Goal: Information Seeking & Learning: Understand process/instructions

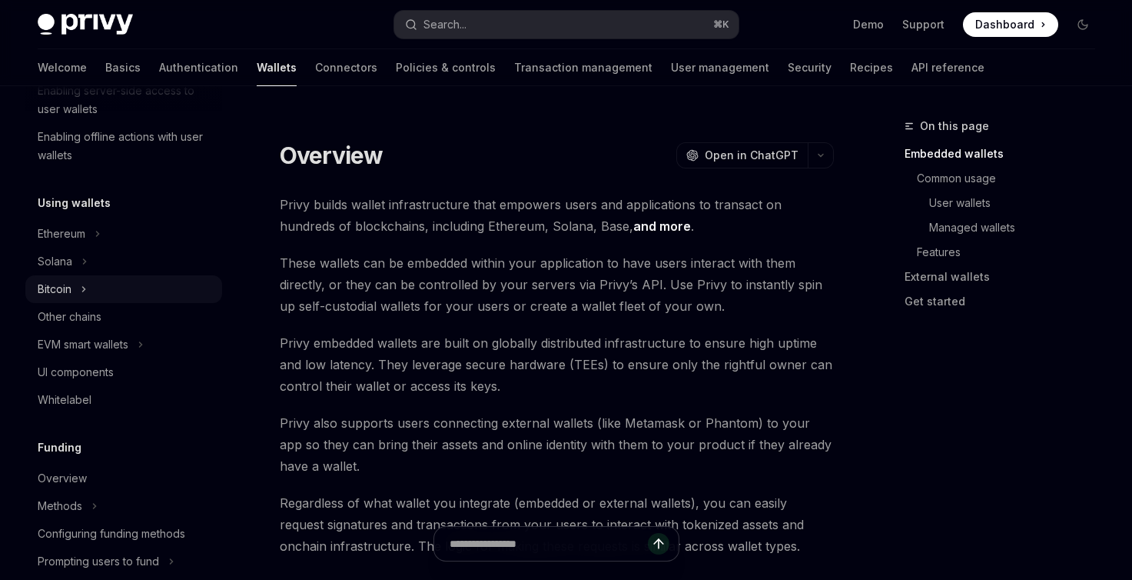
scroll to position [283, 0]
click at [75, 259] on button "Solana" at bounding box center [123, 265] width 197 height 28
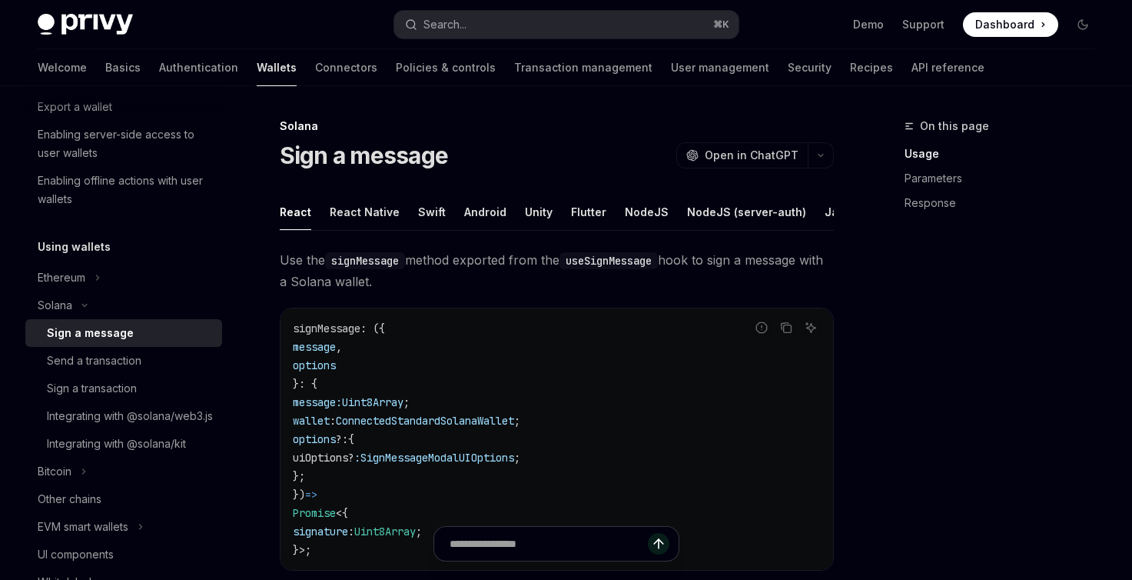
click at [457, 383] on code "signMessage : ({ message , options }: { message: Uint8Array ; wallet : Connecte…" at bounding box center [557, 439] width 528 height 240
click at [361, 209] on button "React Native" at bounding box center [365, 212] width 70 height 36
type textarea "*"
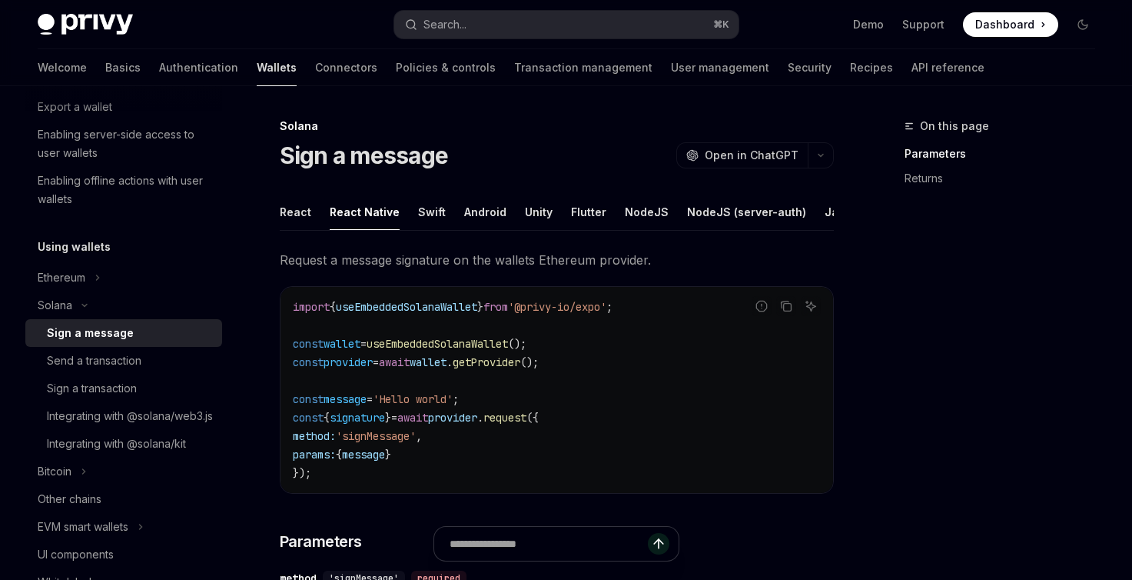
click at [428, 313] on span "useEmbeddedSolanaWallet" at bounding box center [406, 307] width 141 height 14
click at [428, 312] on span "useEmbeddedSolanaWallet" at bounding box center [406, 307] width 141 height 14
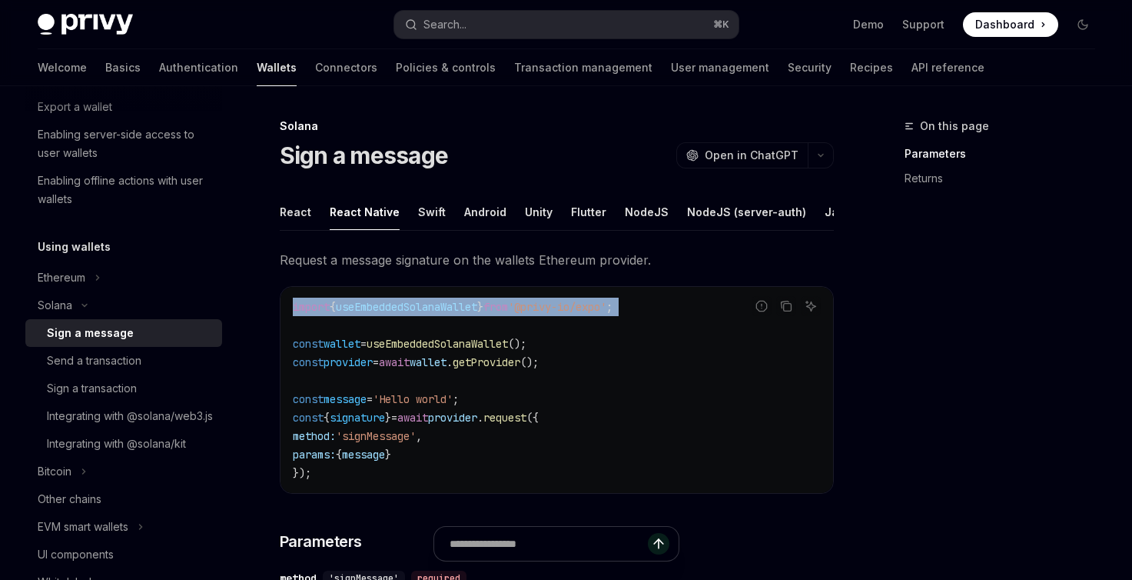
click at [427, 311] on span "useEmbeddedSolanaWallet" at bounding box center [406, 307] width 141 height 14
copy code "import { useEmbeddedSolanaWallet } from '@privy-io/expo' ;"
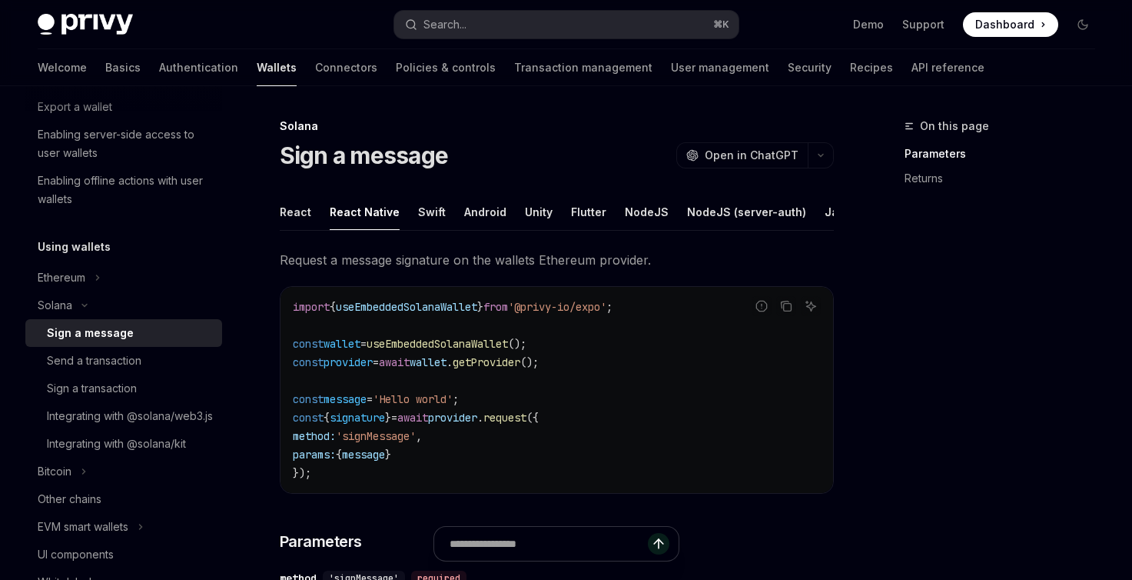
click at [480, 393] on code "import { useEmbeddedSolanaWallet } from '@privy-io/expo' ; const wallet = useEm…" at bounding box center [557, 389] width 528 height 184
click at [447, 369] on span "wallet" at bounding box center [428, 362] width 37 height 14
click at [379, 493] on div "import { useEmbeddedSolanaWallet } from '@privy-io/expo' ; const wallet = useEm…" at bounding box center [557, 390] width 553 height 206
click at [465, 350] on span "useEmbeddedSolanaWallet" at bounding box center [437, 344] width 141 height 14
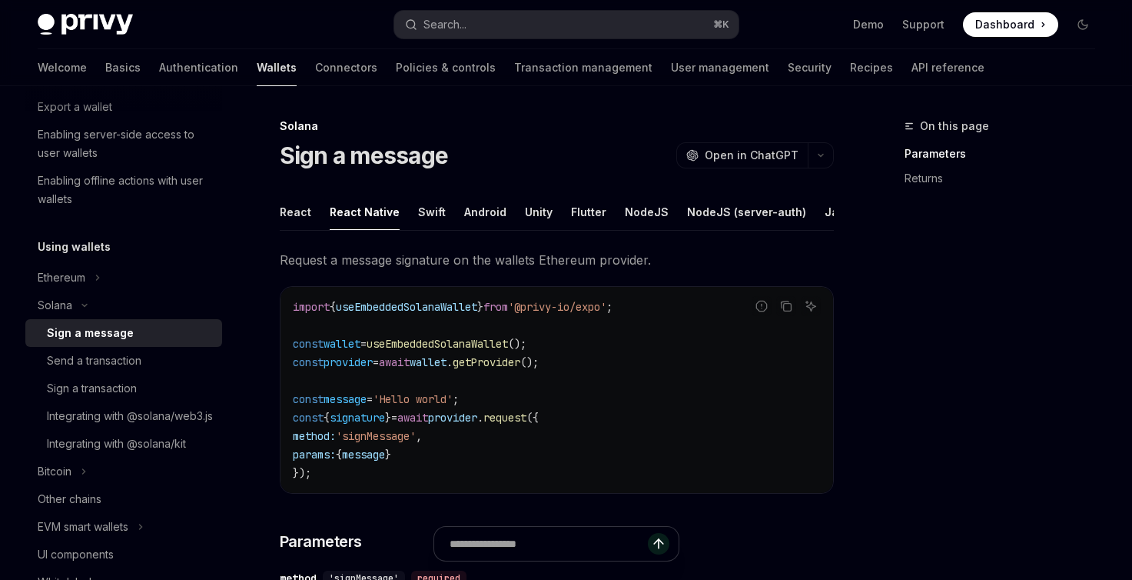
click at [465, 350] on span "useEmbeddedSolanaWallet" at bounding box center [437, 344] width 141 height 14
click at [466, 350] on span "useEmbeddedSolanaWallet" at bounding box center [437, 344] width 141 height 14
copy code "const wallet = useEmbeddedSolanaWallet ();"
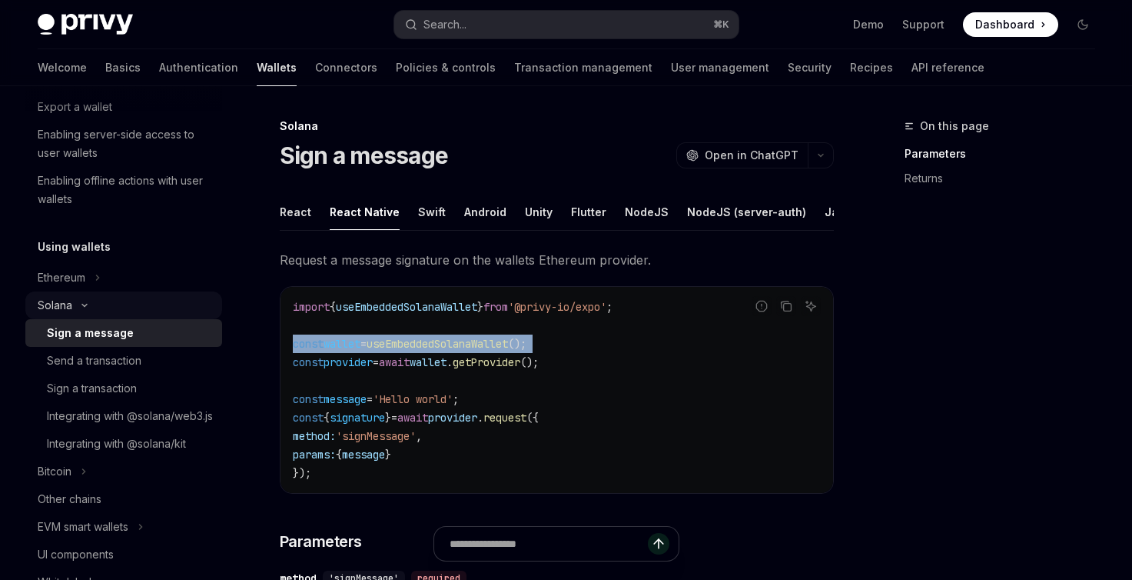
click at [61, 302] on div "Solana" at bounding box center [55, 305] width 35 height 18
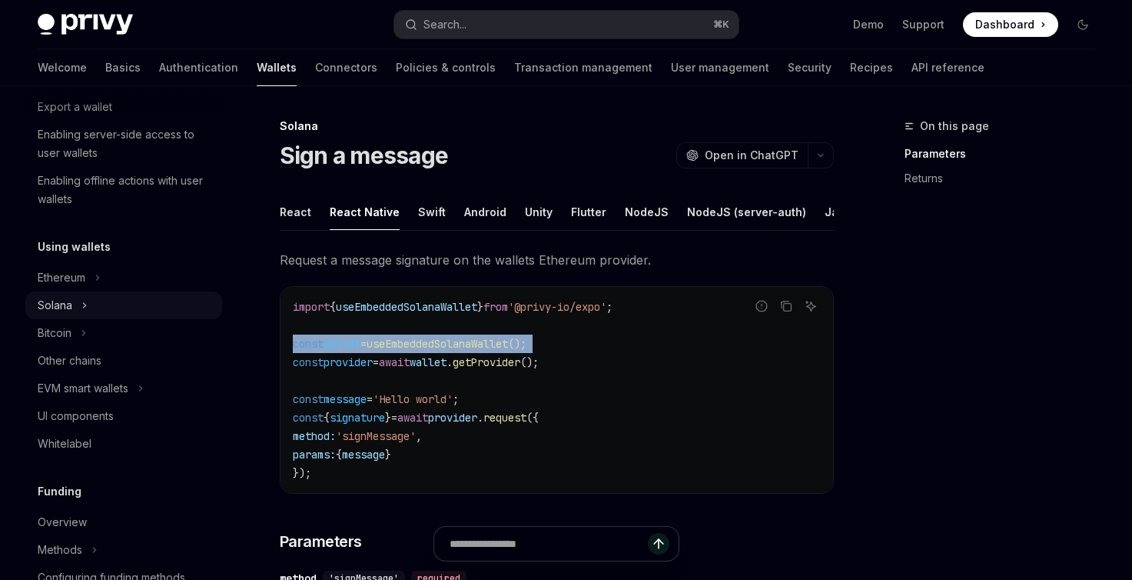
click at [88, 309] on button "Solana" at bounding box center [123, 305] width 197 height 28
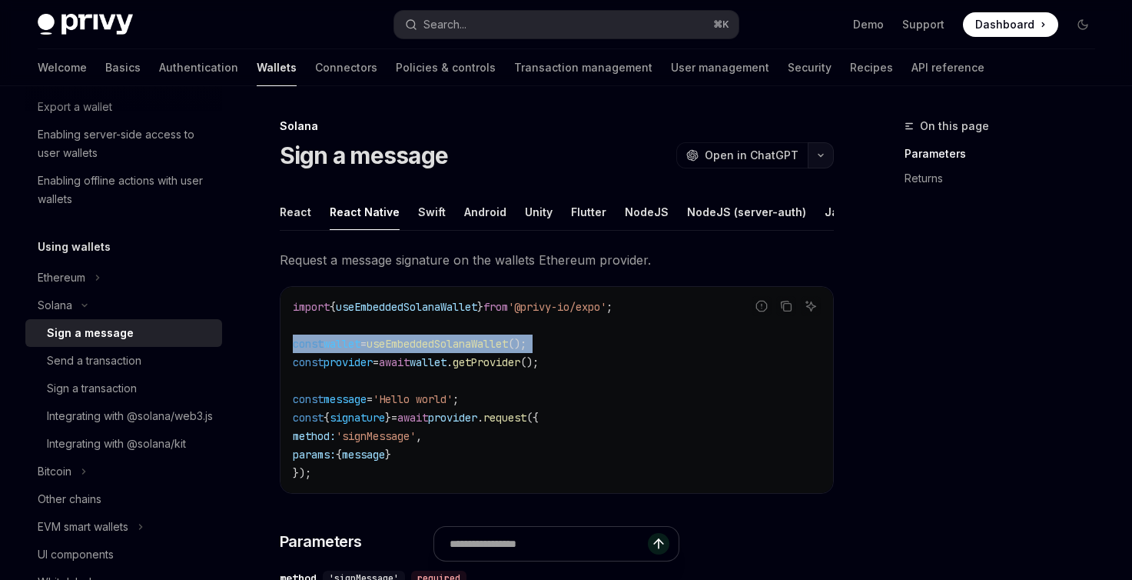
click at [818, 155] on icon "button" at bounding box center [821, 155] width 18 height 6
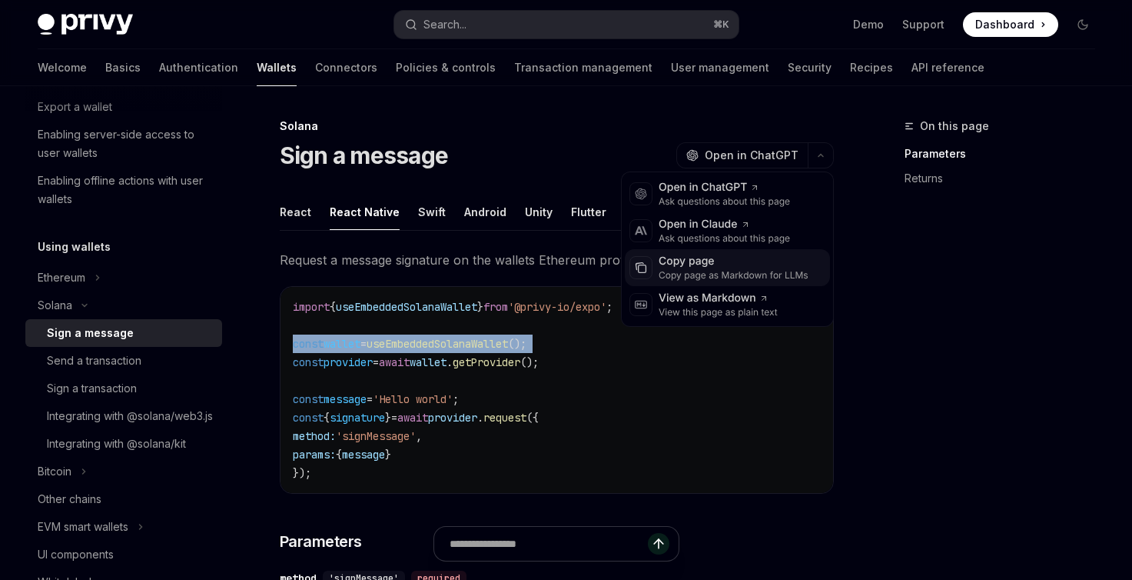
click at [719, 264] on div "Copy page" at bounding box center [734, 261] width 150 height 15
